Goal: Task Accomplishment & Management: Use online tool/utility

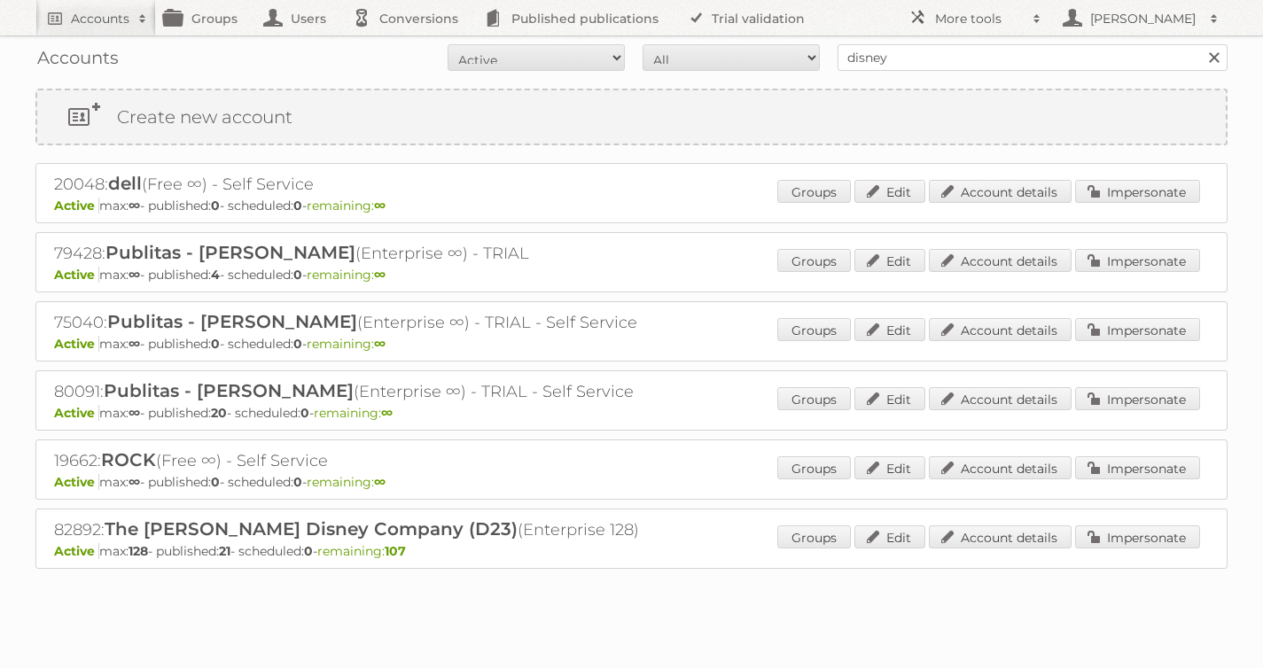
click at [787, 54] on form "All Active Expired Pending All Paid Trials Self service disney Search" at bounding box center [631, 57] width 1192 height 27
type input "lidl be"
click at [1200, 44] on input "Search" at bounding box center [1213, 57] width 27 height 27
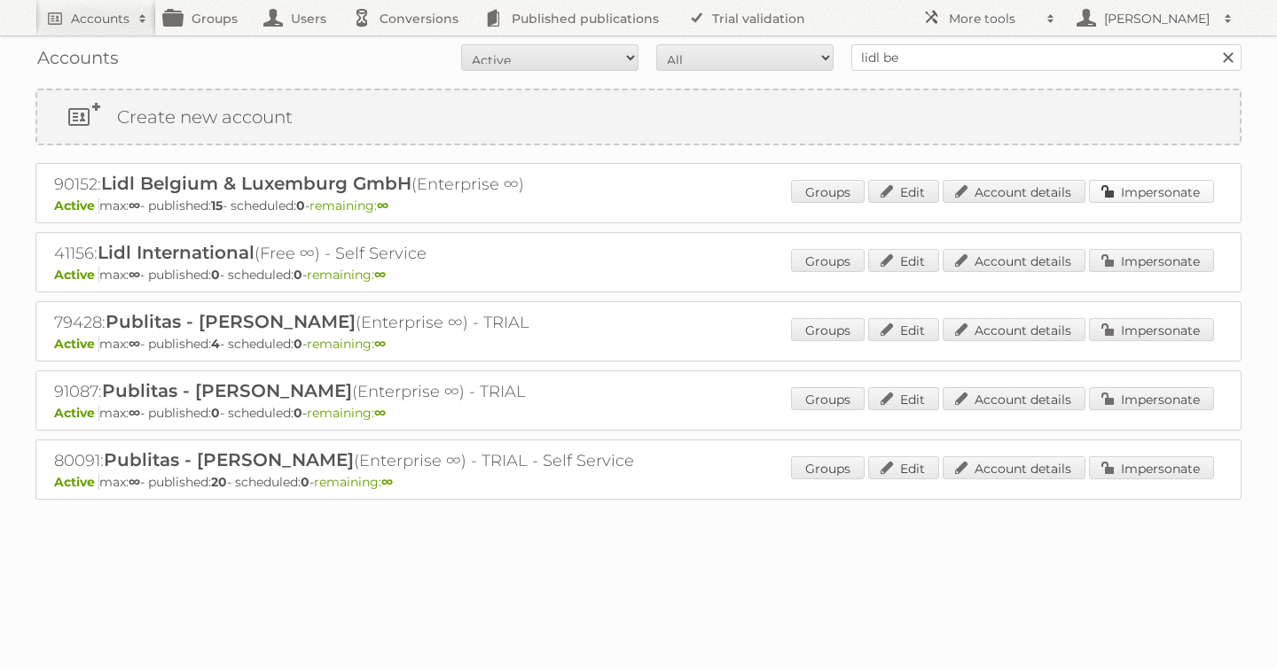
click at [1136, 184] on link "Impersonate" at bounding box center [1151, 191] width 125 height 23
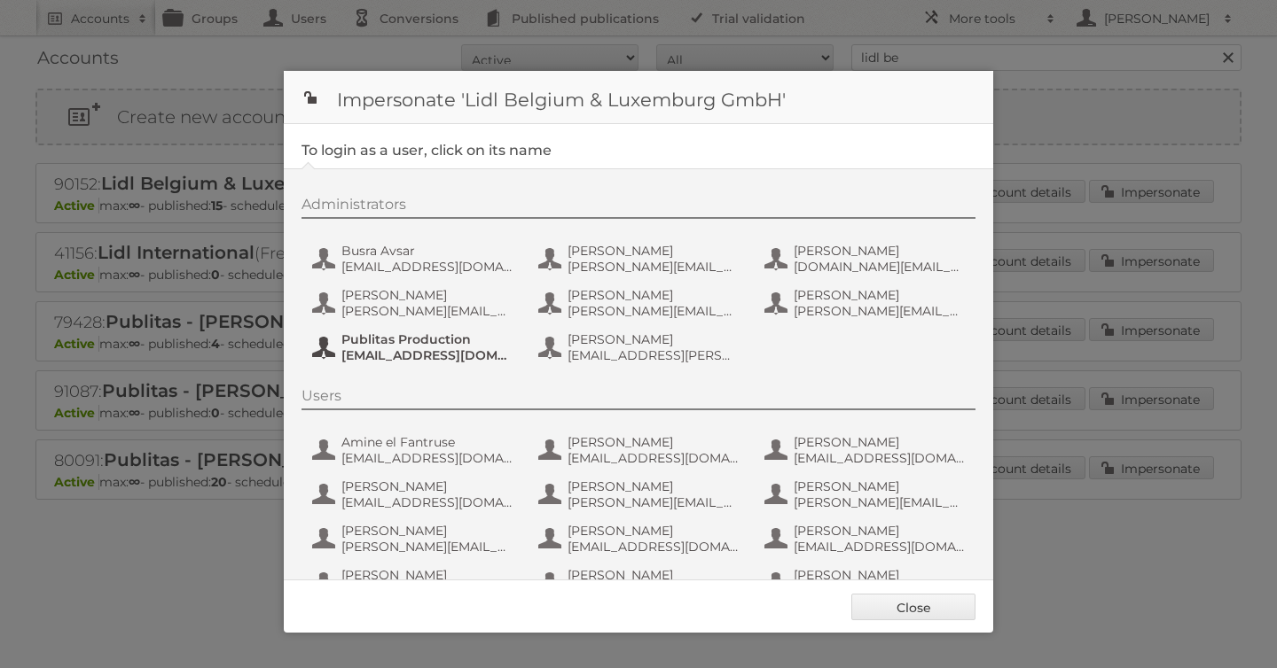
click at [420, 350] on span "fs+LidlBE@publitas.com" at bounding box center [427, 356] width 172 height 16
